Goal: Transaction & Acquisition: Purchase product/service

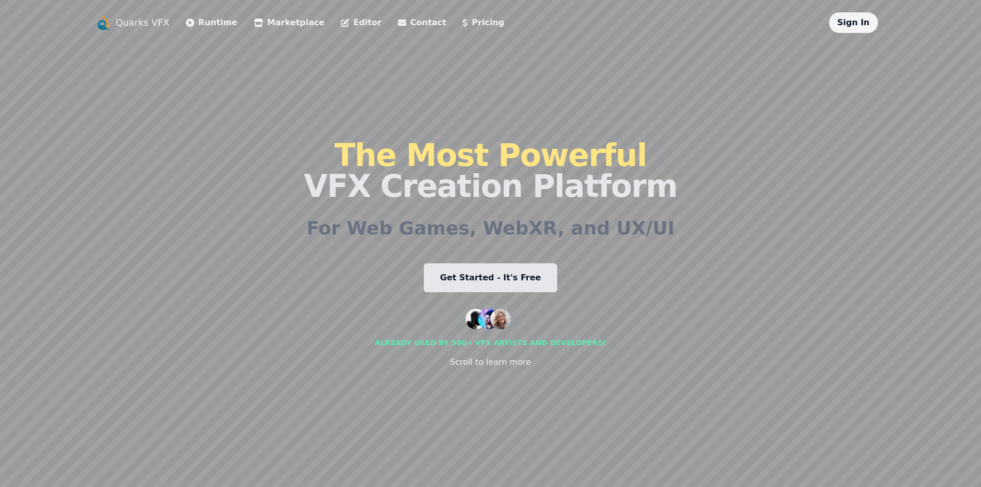
click at [856, 25] on link "Sign In" at bounding box center [853, 23] width 32 height 10
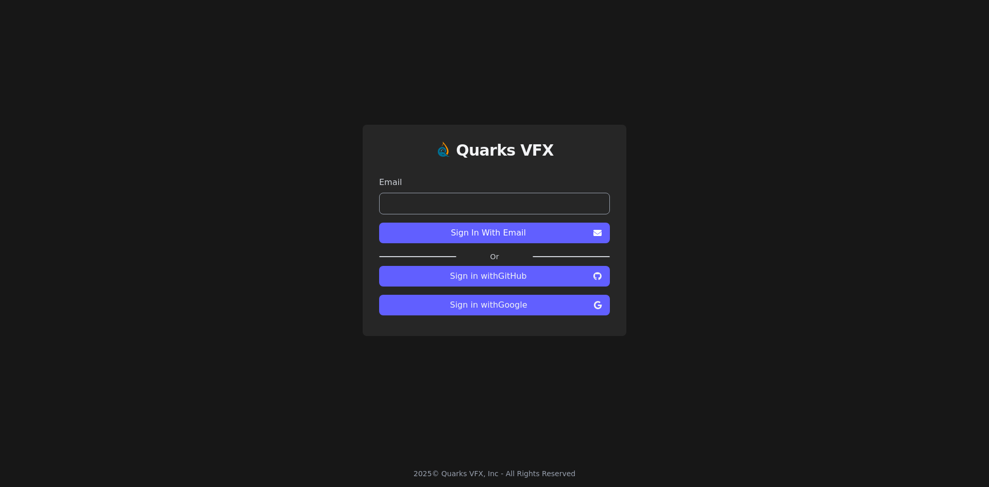
click at [512, 208] on input "email" at bounding box center [494, 204] width 231 height 22
click at [565, 243] on button "Sign In With Email" at bounding box center [494, 233] width 231 height 21
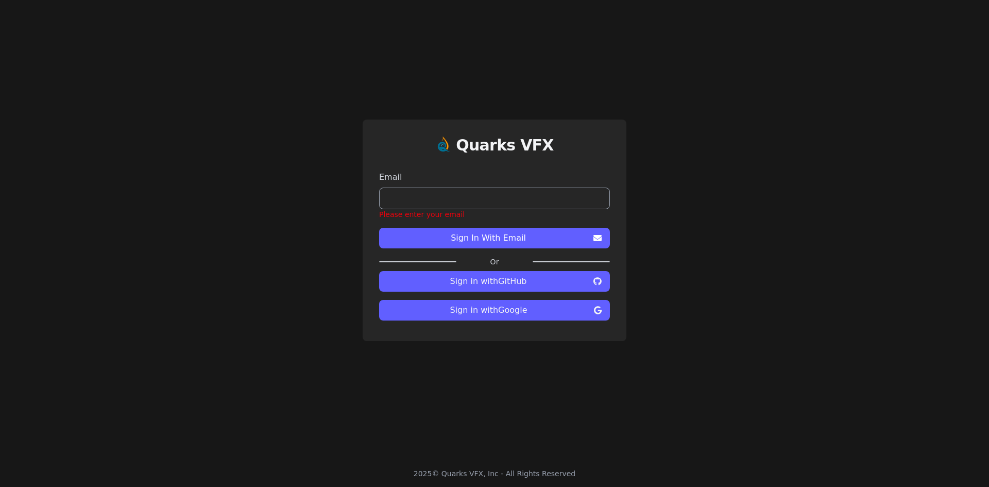
click at [559, 241] on span "Sign In With Email" at bounding box center [488, 238] width 202 height 12
click at [519, 313] on span "Sign in with Google" at bounding box center [488, 310] width 202 height 12
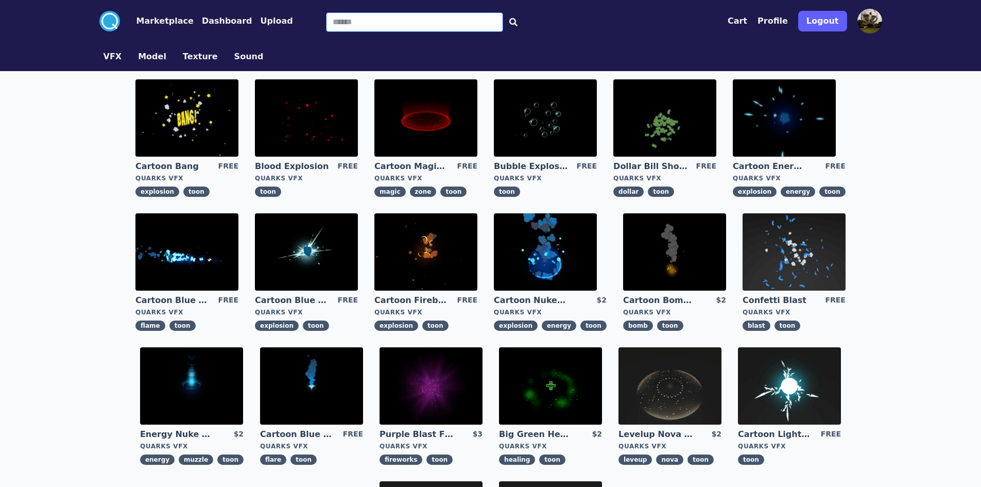
click at [326, 18] on input "Search" at bounding box center [414, 22] width 177 height 20
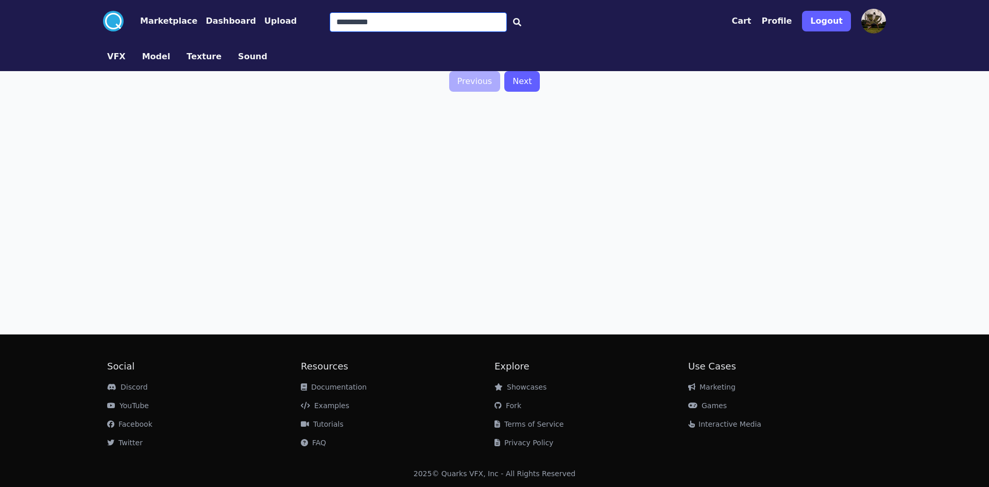
type input "**********"
click at [375, 15] on input "**********" at bounding box center [418, 22] width 177 height 20
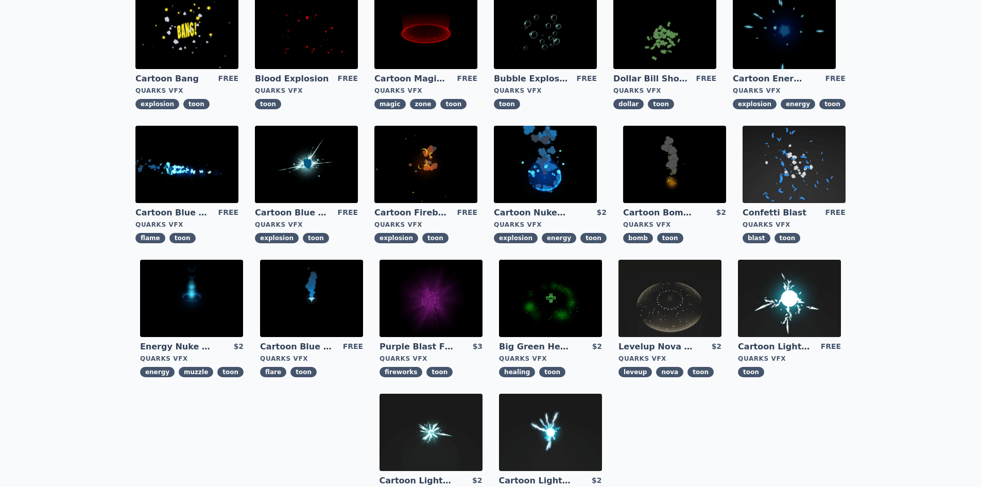
scroll to position [206, 0]
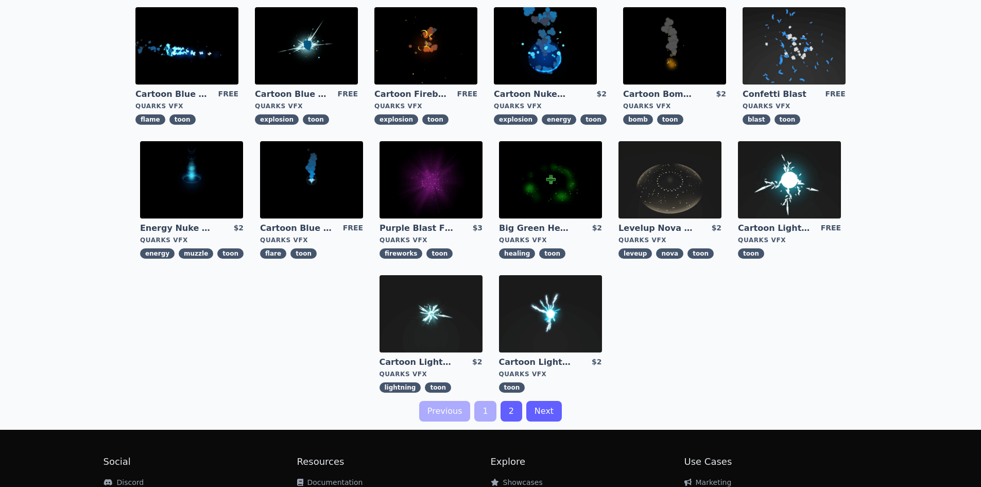
click at [536, 412] on link "Next" at bounding box center [544, 411] width 36 height 21
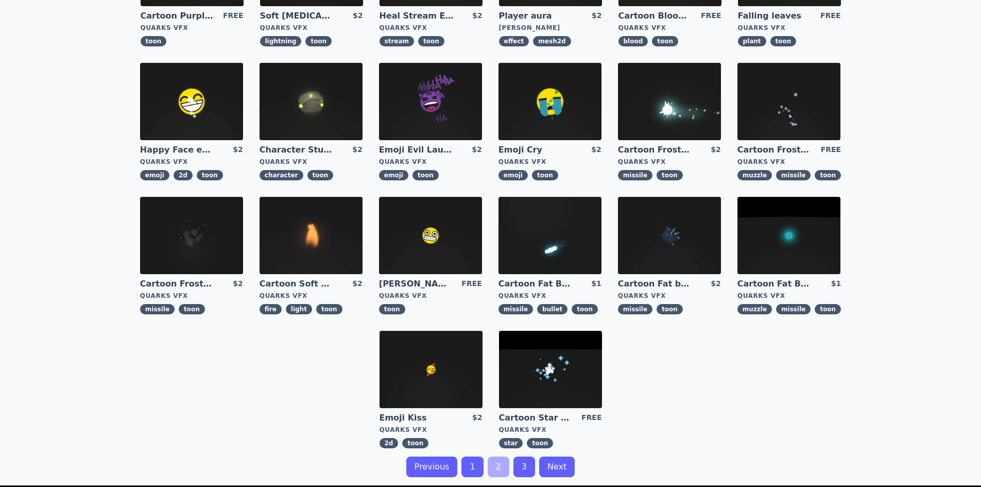
scroll to position [258, 0]
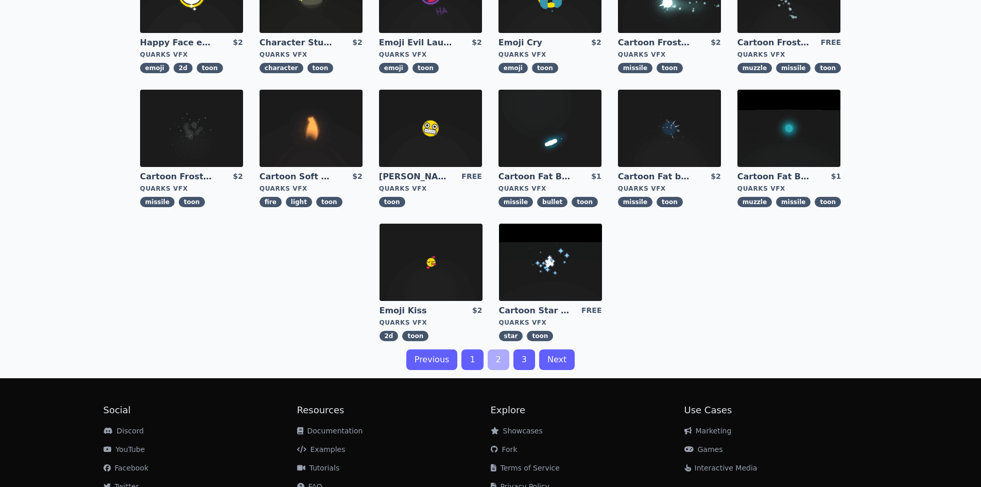
click at [552, 363] on link "Next" at bounding box center [557, 359] width 36 height 21
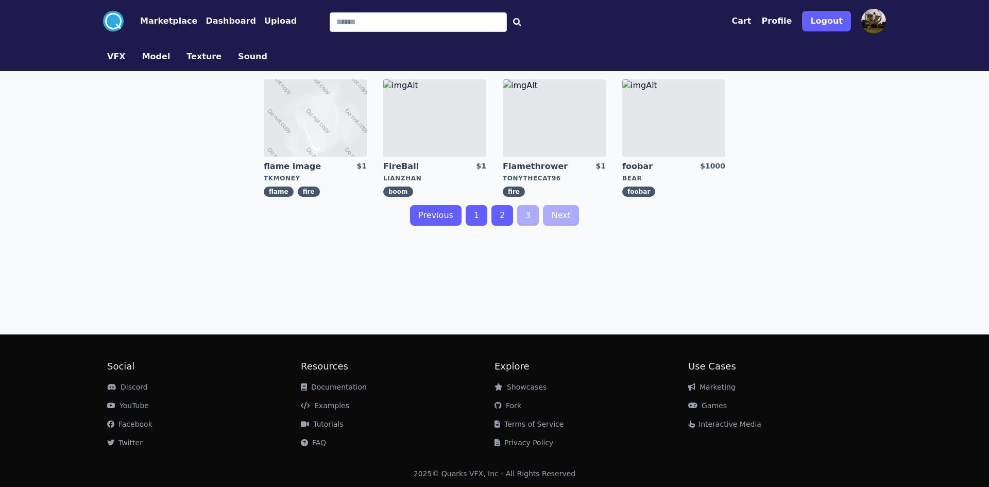
click at [107, 58] on link "VFX" at bounding box center [116, 56] width 35 height 12
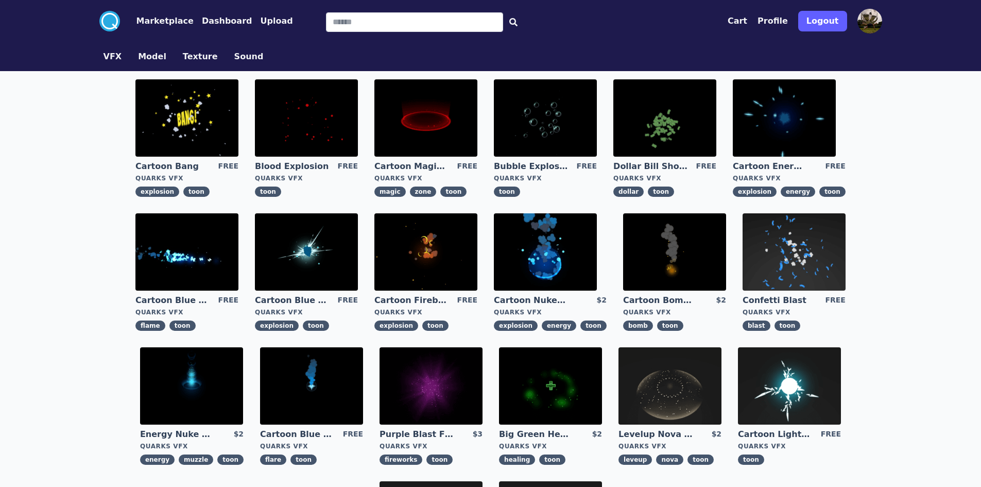
click at [113, 56] on button "VFX" at bounding box center [113, 56] width 19 height 12
click at [212, 22] on button "Dashboard" at bounding box center [227, 21] width 50 height 12
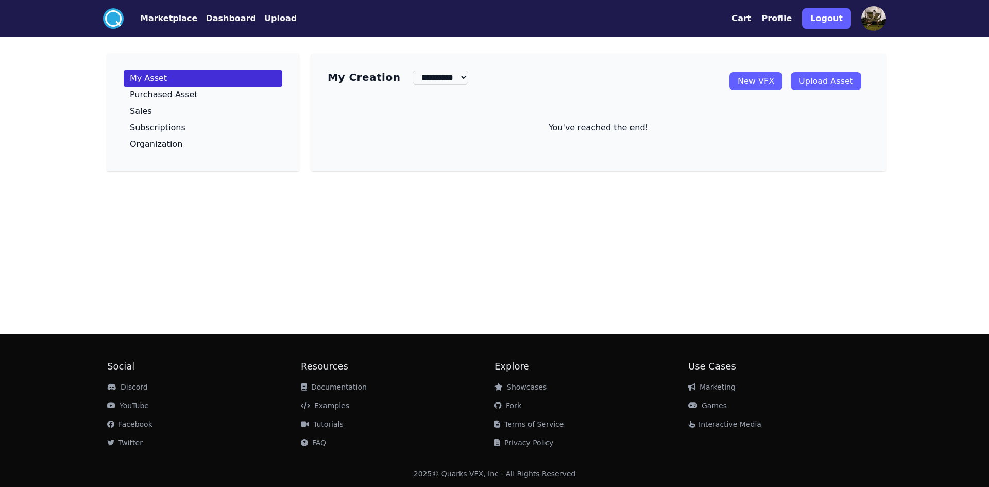
click at [161, 18] on button "Marketplace" at bounding box center [168, 18] width 57 height 12
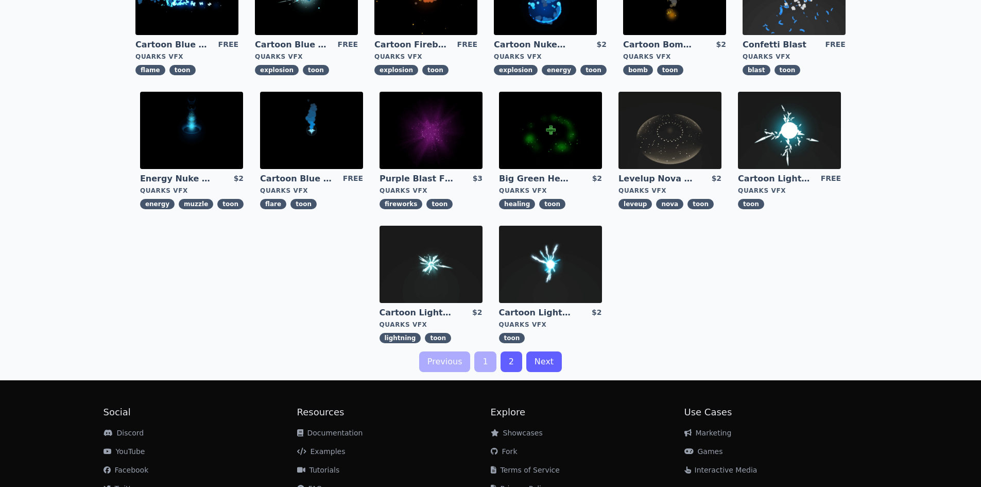
scroll to position [301, 0]
